Goal: Find specific page/section: Find specific page/section

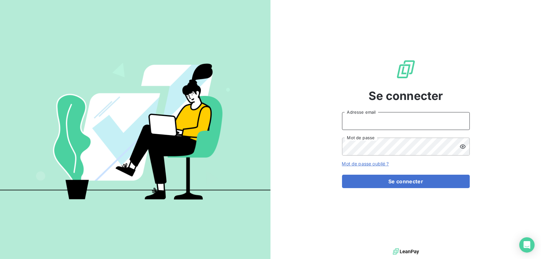
type input "[EMAIL_ADDRESS][DOMAIN_NAME]"
click at [405, 181] on button "Se connecter" at bounding box center [406, 181] width 128 height 13
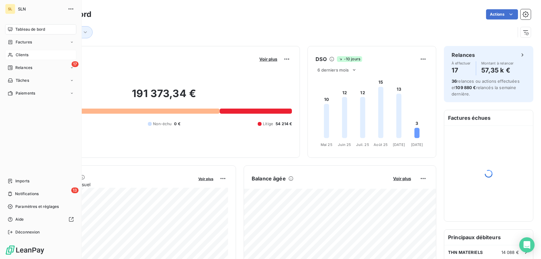
click at [22, 53] on span "Clients" at bounding box center [22, 55] width 13 height 6
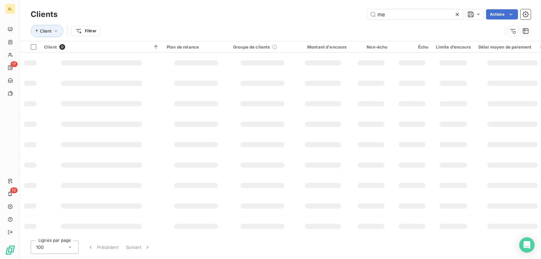
type input "m"
type input "Renov design"
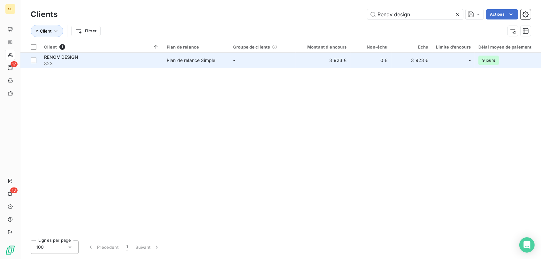
click at [66, 57] on span "RENOV DESIGN" at bounding box center [61, 56] width 34 height 5
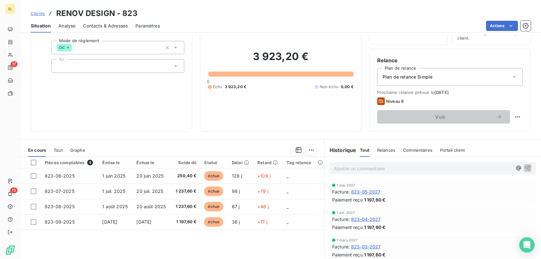
scroll to position [40, 0]
